Goal: Task Accomplishment & Management: Manage account settings

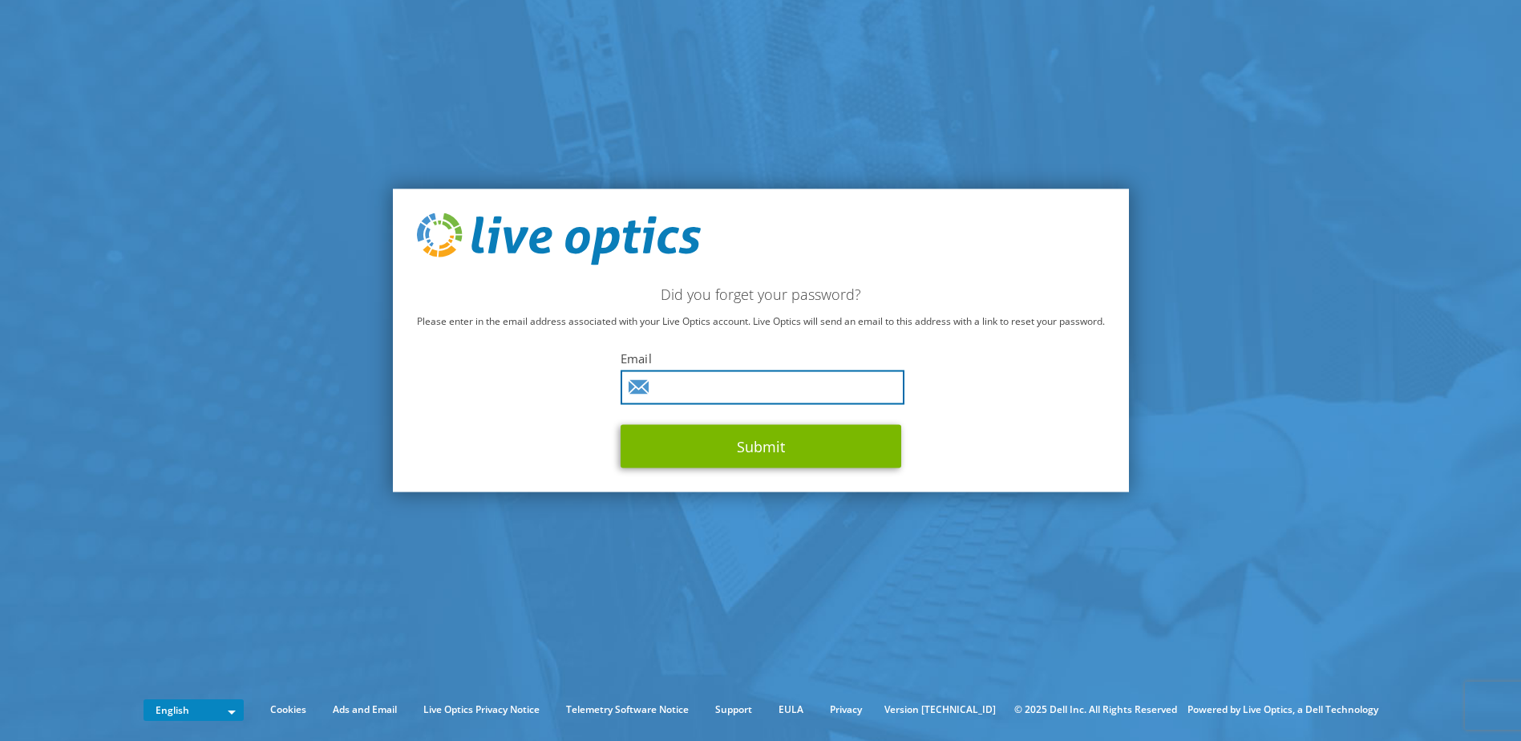
click at [741, 386] on input "text" at bounding box center [762, 387] width 284 height 34
type input "bareq.alobaidi@ineos.com"
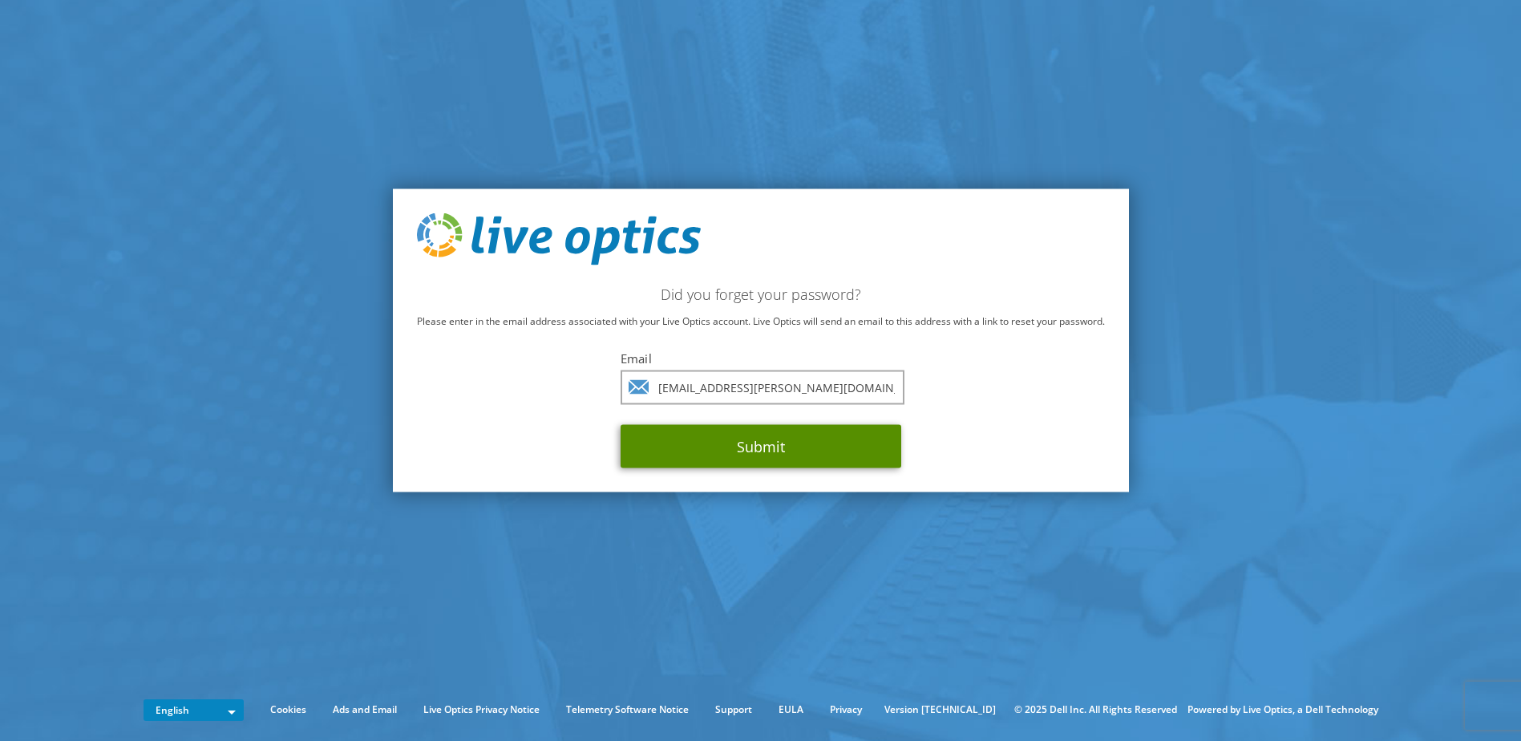
click at [742, 467] on button "Submit" at bounding box center [760, 446] width 281 height 43
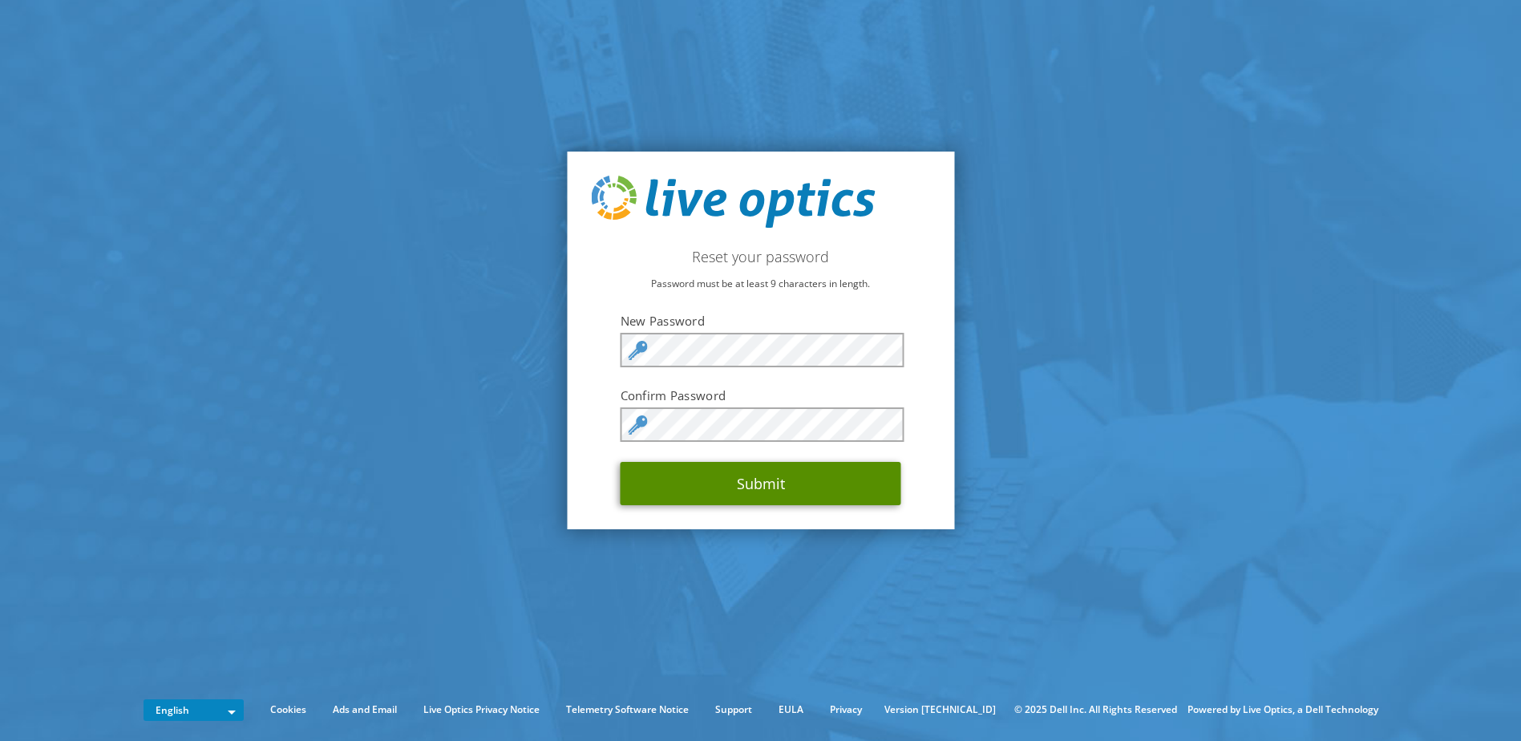
click at [770, 486] on button "Submit" at bounding box center [760, 483] width 281 height 43
